Goal: Task Accomplishment & Management: Complete application form

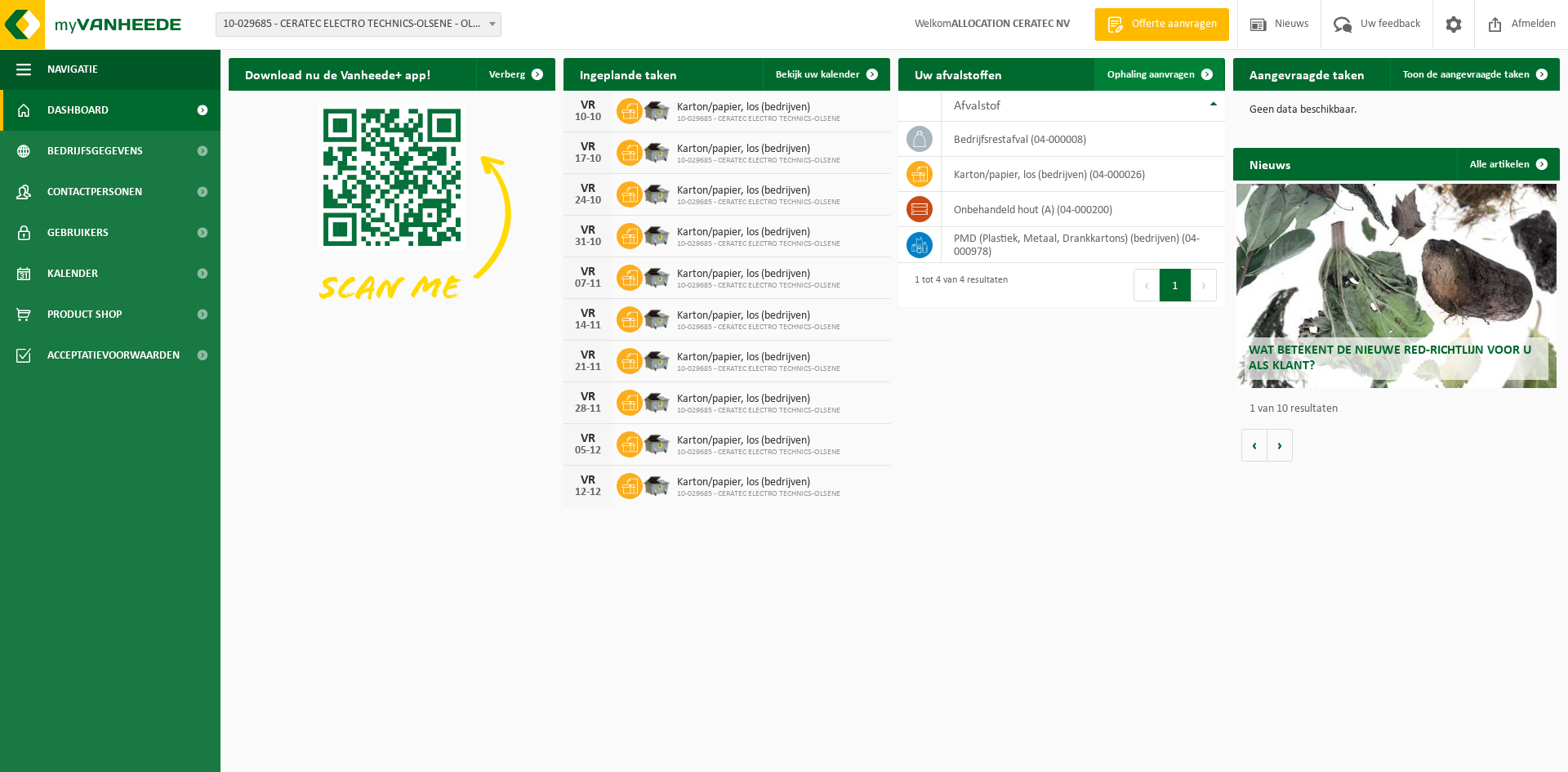
click at [1160, 79] on span "Ophaling aanvragen" at bounding box center [1151, 75] width 88 height 10
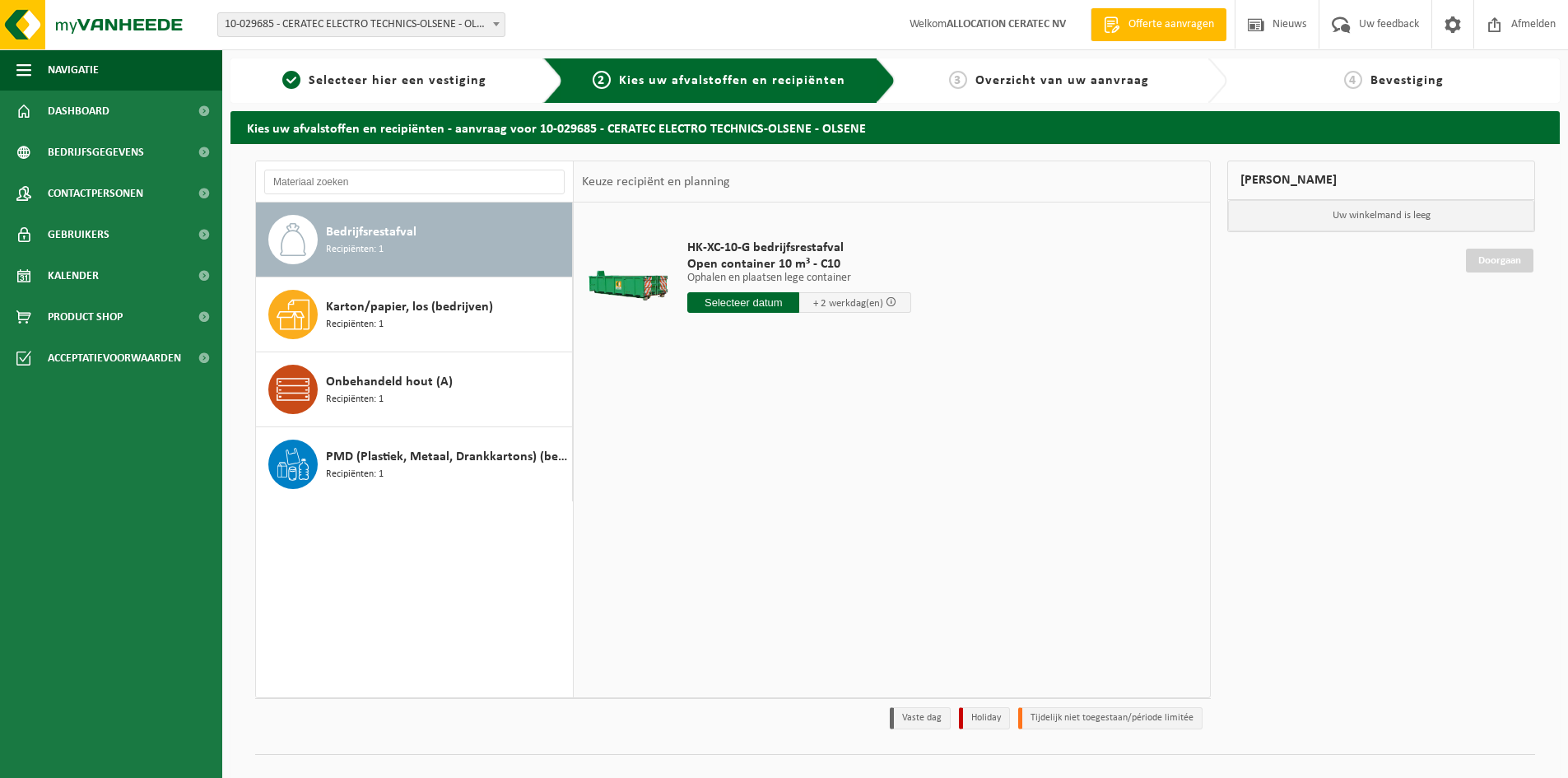
click at [793, 306] on input "text" at bounding box center [743, 302] width 112 height 21
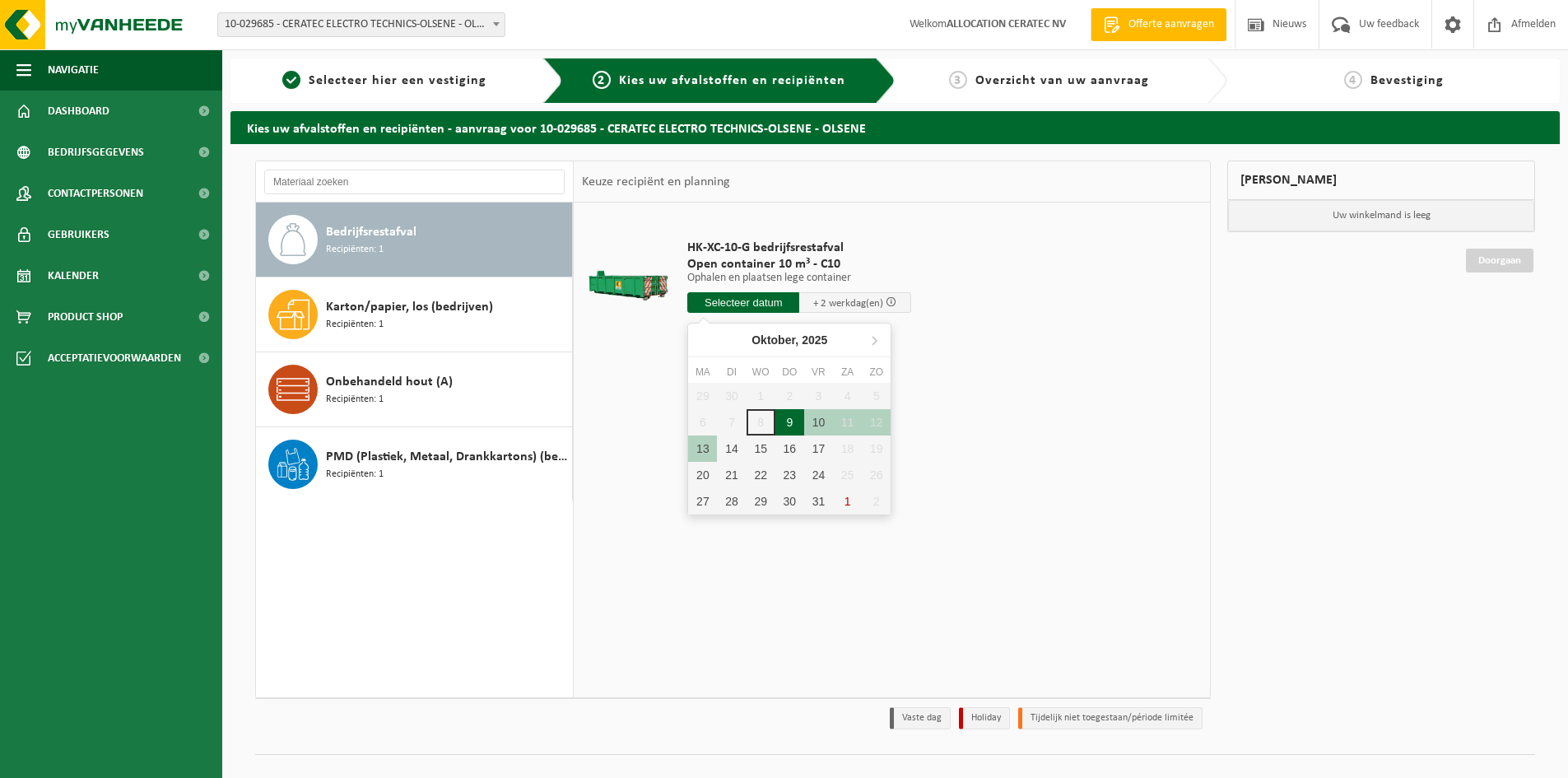
click at [786, 423] on div "9" at bounding box center [789, 422] width 29 height 26
type input "Van [DATE]"
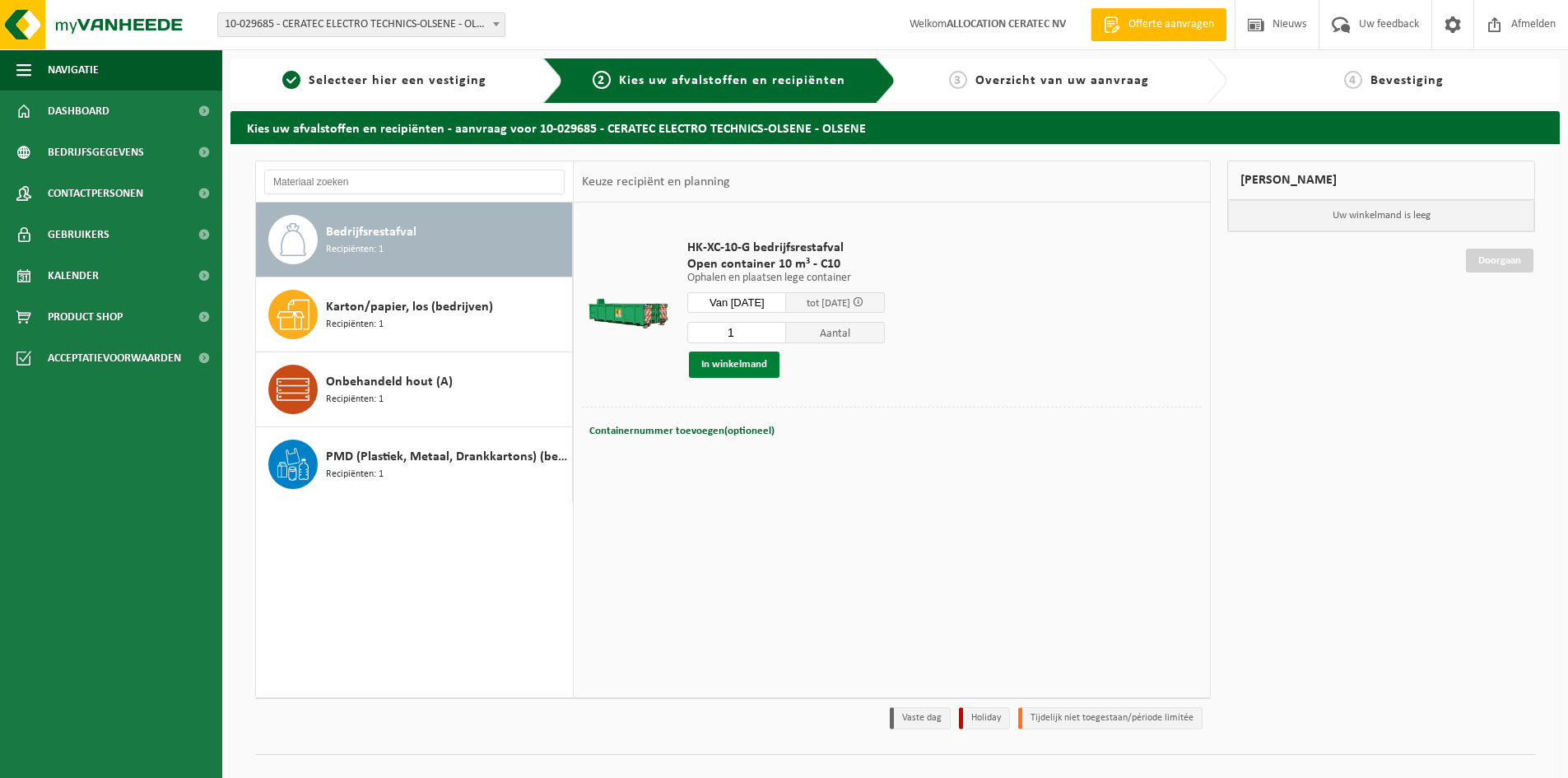
click at [725, 365] on button "In winkelmand" at bounding box center [734, 365] width 91 height 26
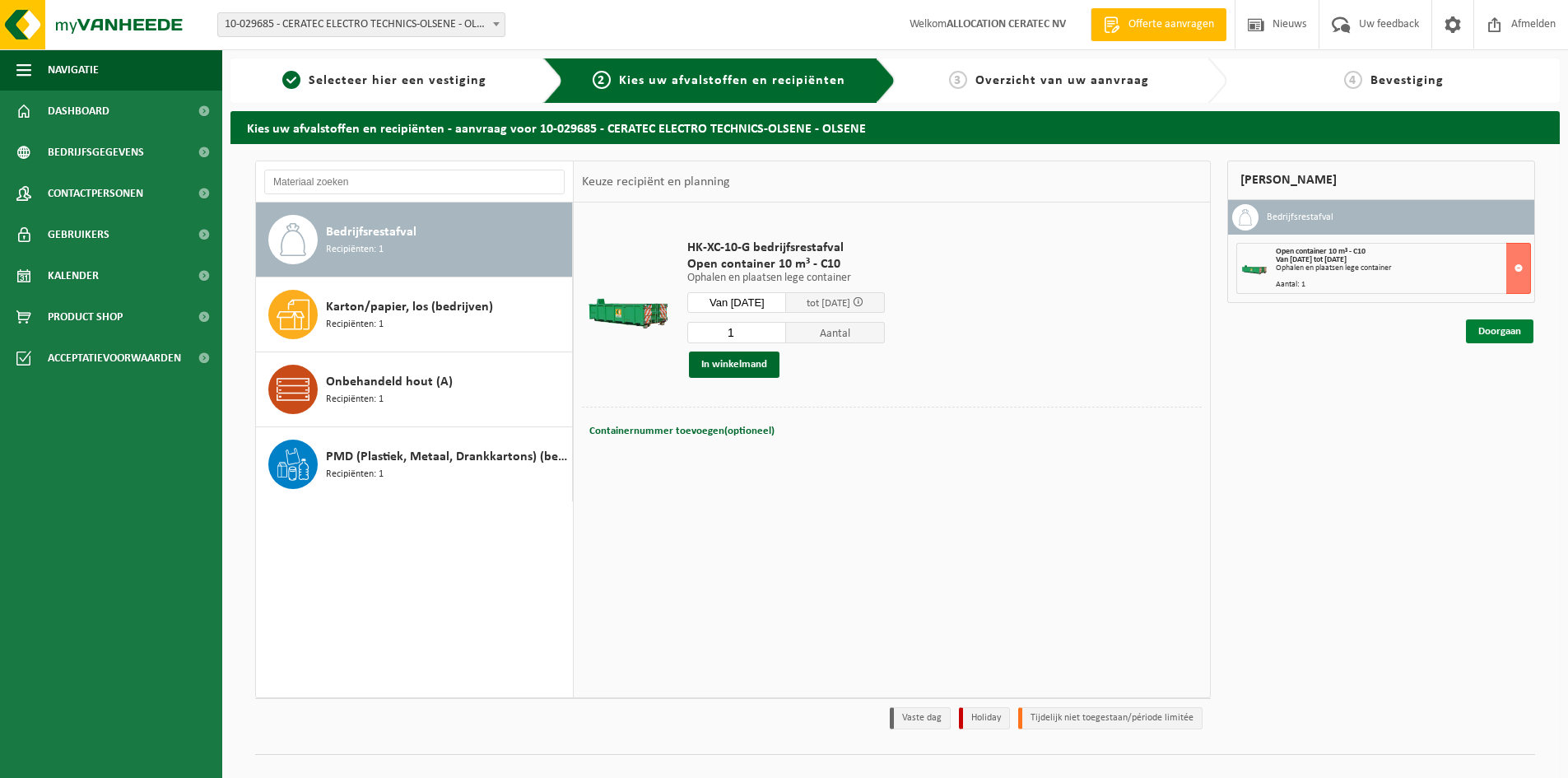
click at [1490, 331] on link "Doorgaan" at bounding box center [1499, 330] width 67 height 24
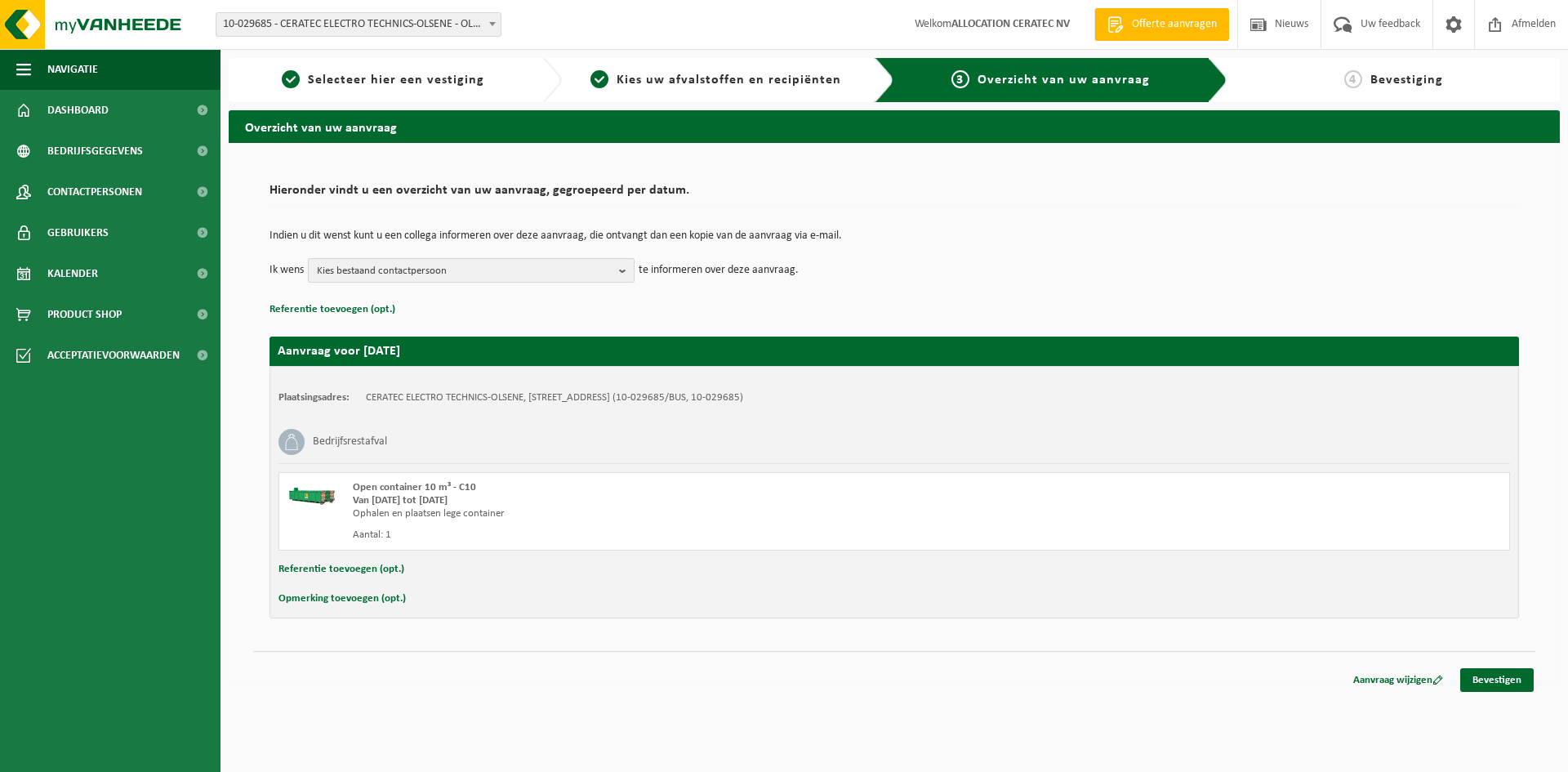
click at [428, 265] on span "Kies bestaand contactpersoon" at bounding box center [464, 271] width 296 height 24
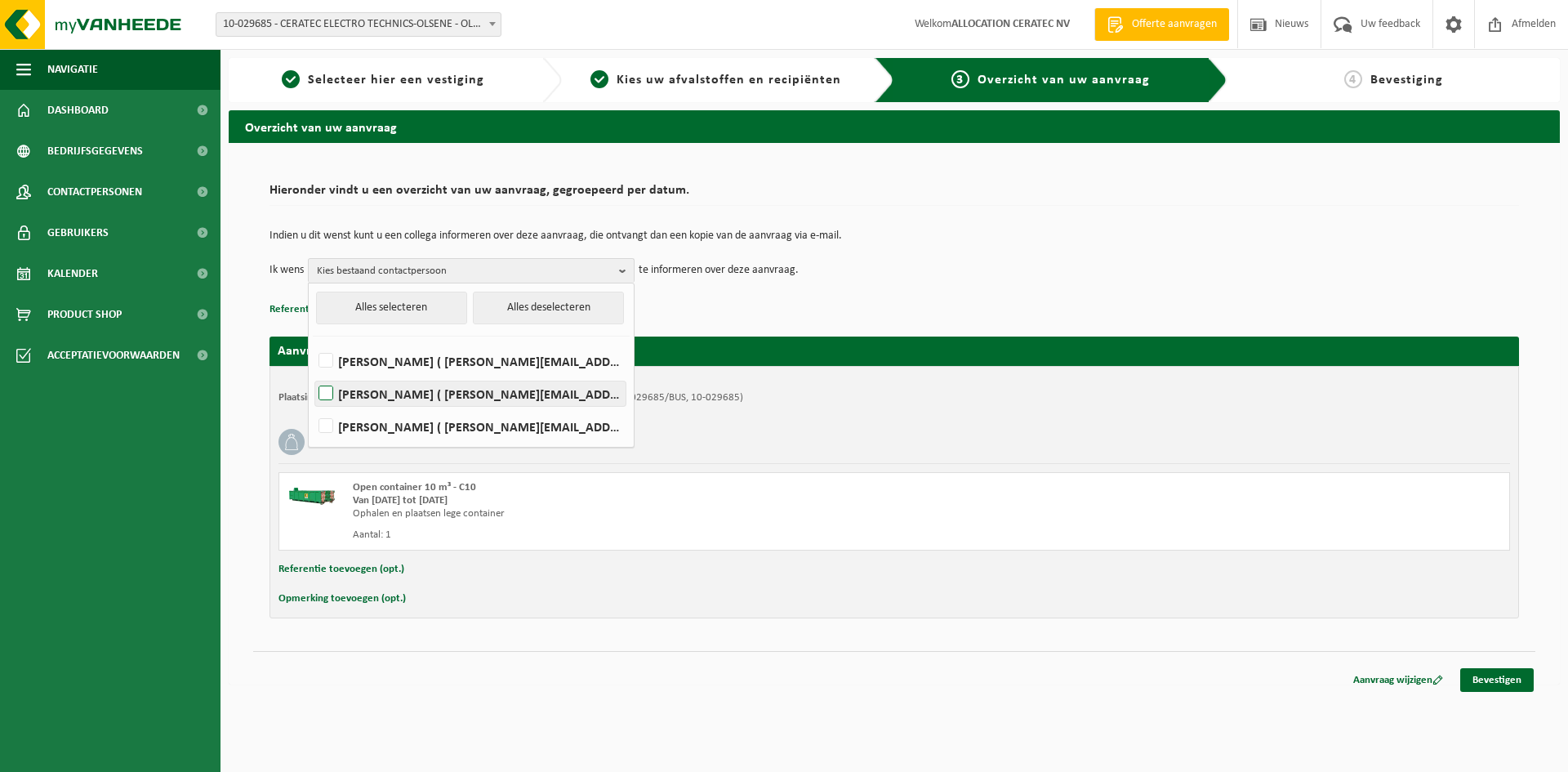
click at [329, 394] on label "KEVIN RICKAERT ( kevin.rickaert@ceratec.eu )" at bounding box center [470, 394] width 310 height 24
click at [313, 373] on input "KEVIN RICKAERT ( kevin.rickaert@ceratec.eu )" at bounding box center [312, 372] width 1 height 1
checkbox input "true"
click at [325, 423] on label "Patrick Verschuere ( patrick.verschuere@ceratec.eu )" at bounding box center [470, 426] width 310 height 24
click at [313, 406] on input "Patrick Verschuere ( patrick.verschuere@ceratec.eu )" at bounding box center [312, 405] width 1 height 1
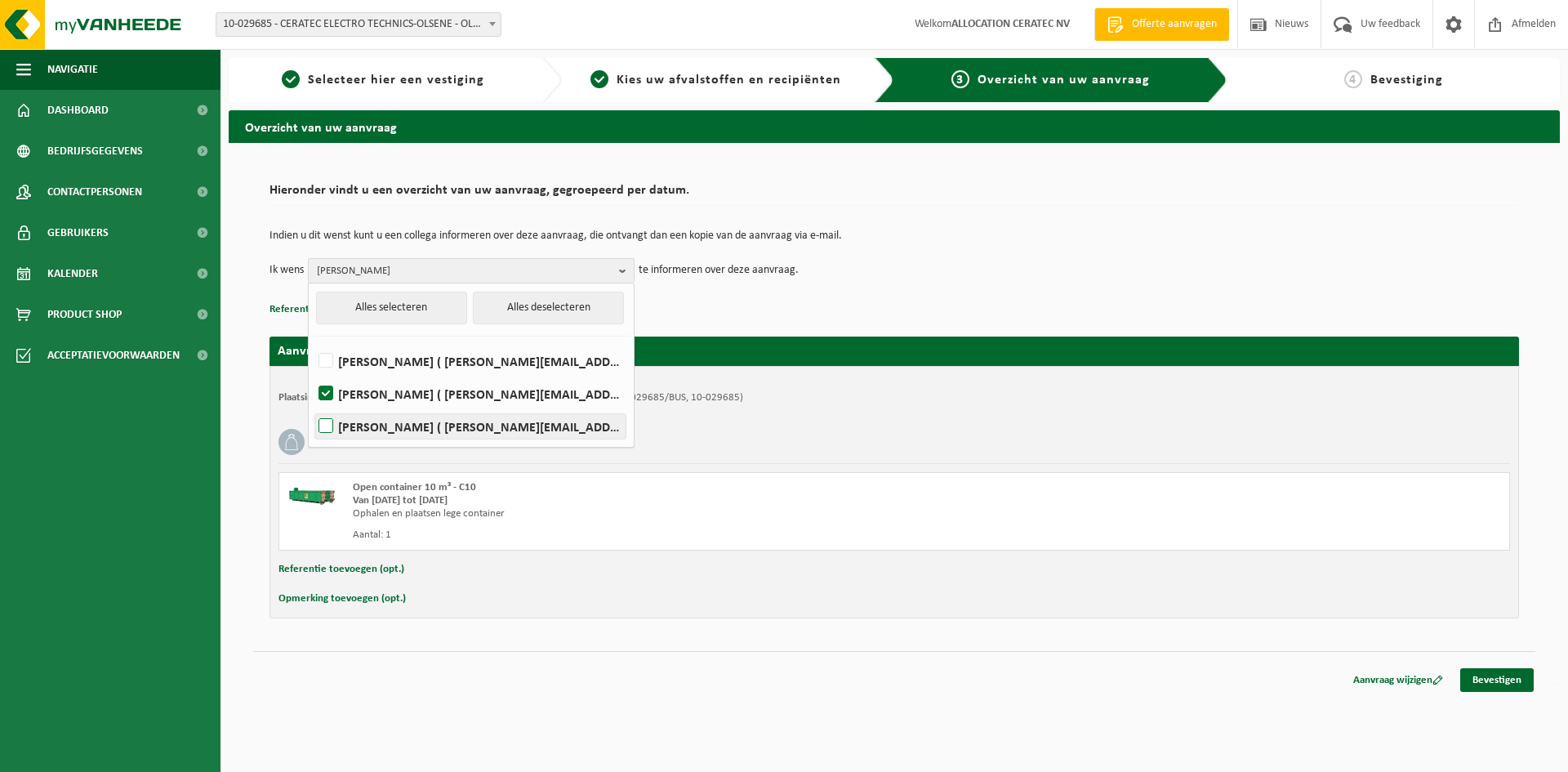
checkbox input "true"
click at [1481, 685] on link "Bevestigen" at bounding box center [1496, 679] width 74 height 23
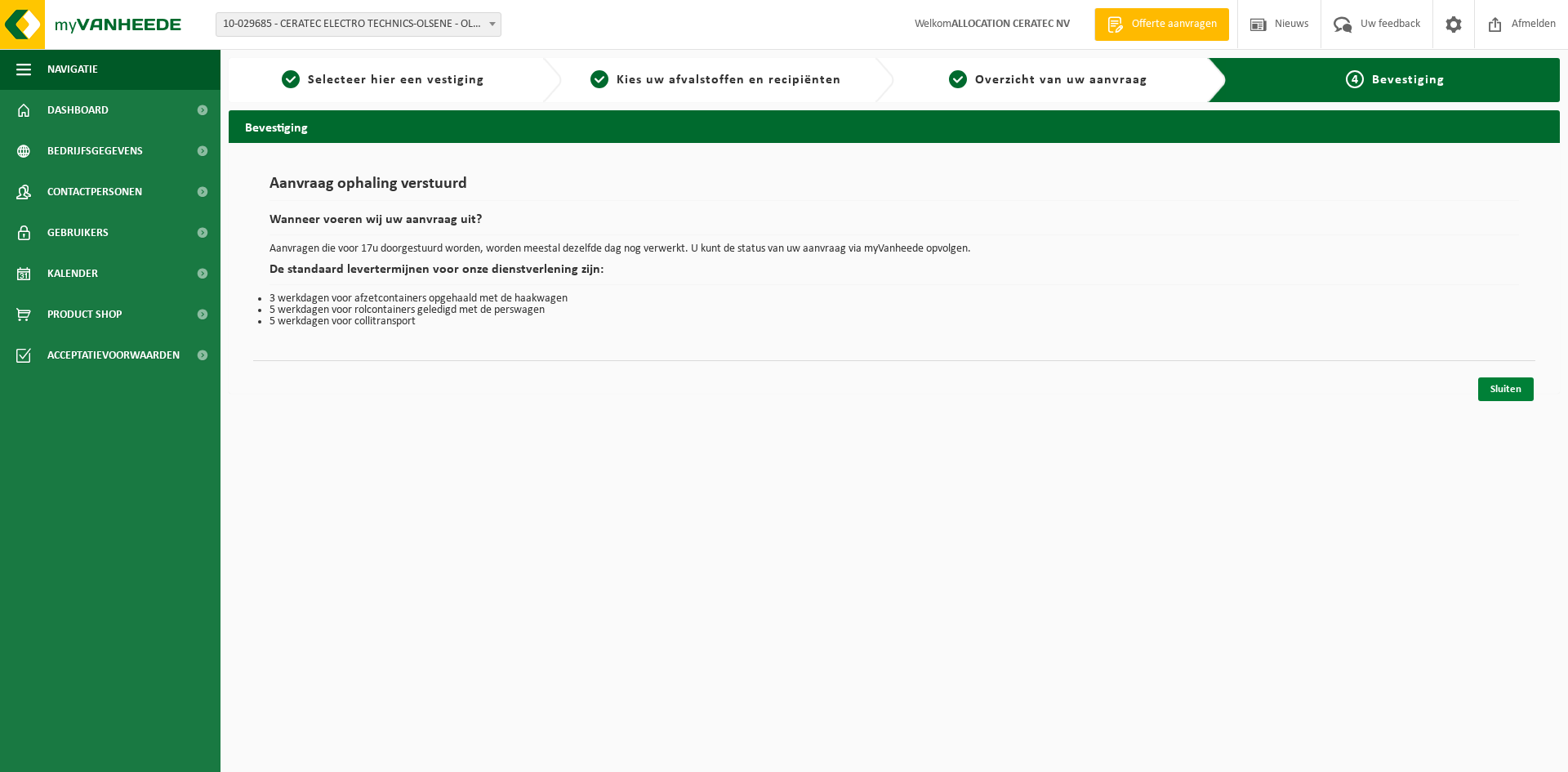
click at [1492, 388] on link "Sluiten" at bounding box center [1506, 389] width 56 height 23
